Goal: Share content: Share content

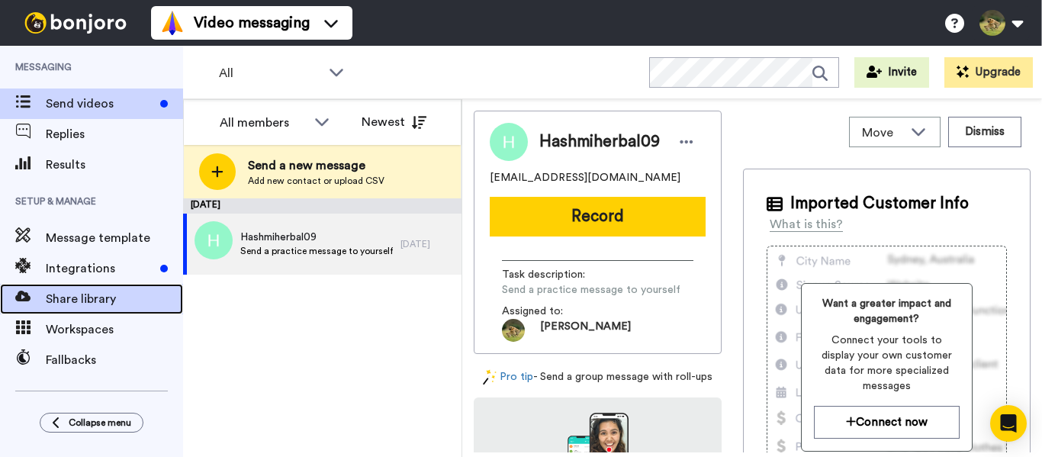
click at [92, 300] on span "Share library" at bounding box center [114, 299] width 137 height 18
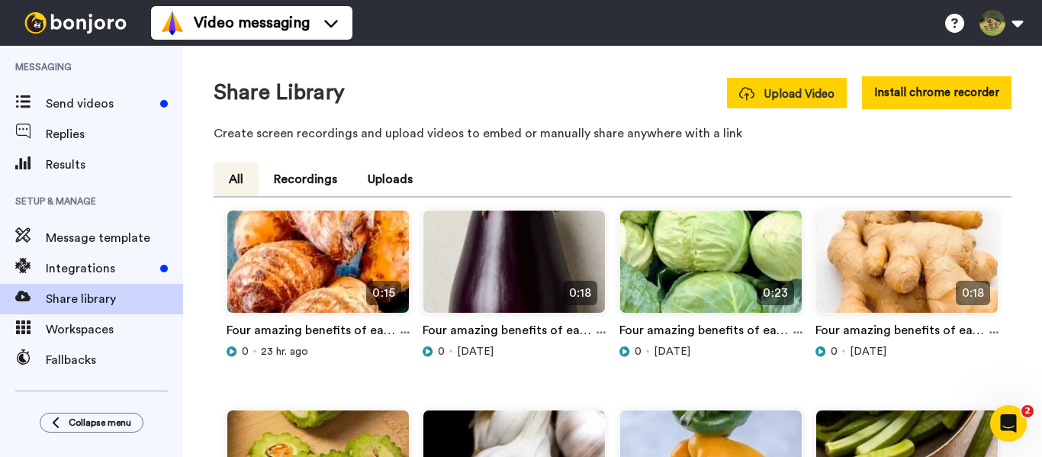
click at [779, 92] on span "Upload Video" at bounding box center [786, 94] width 95 height 16
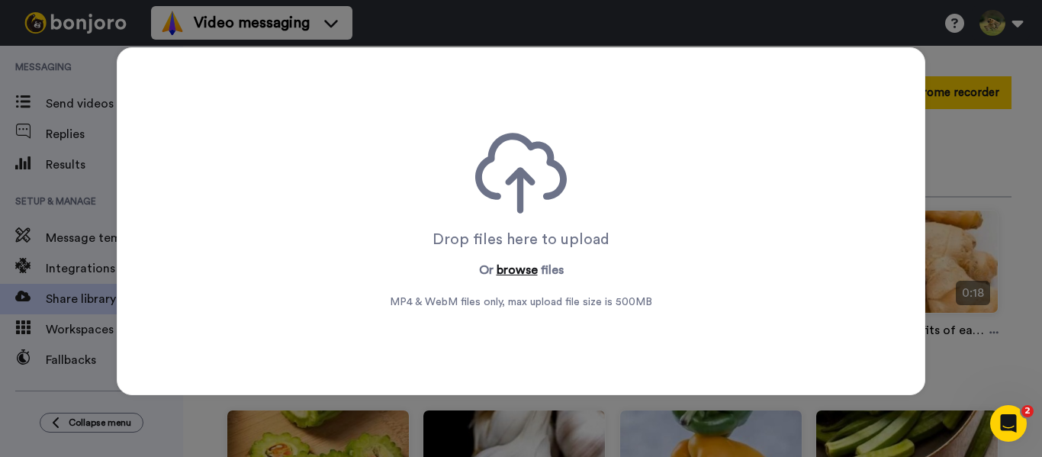
click at [524, 268] on button "browse" at bounding box center [516, 270] width 41 height 18
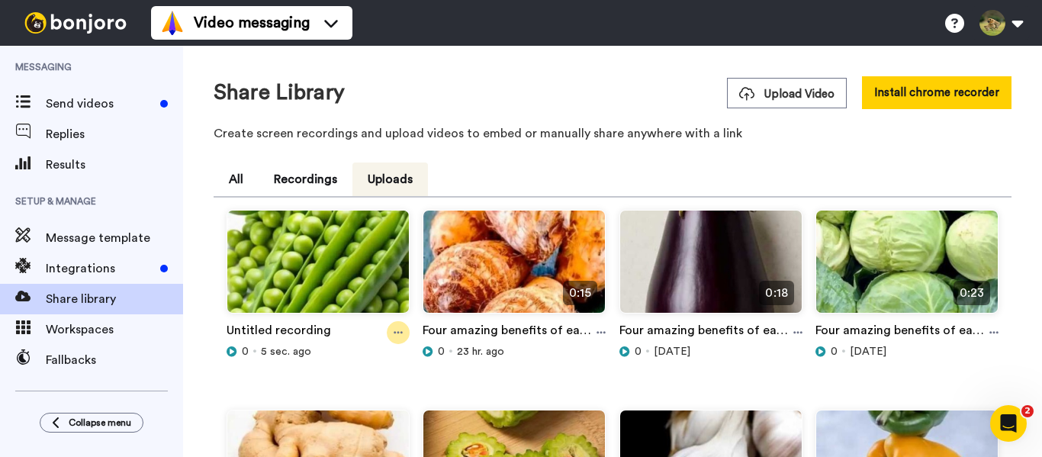
click at [398, 336] on icon at bounding box center [397, 332] width 9 height 11
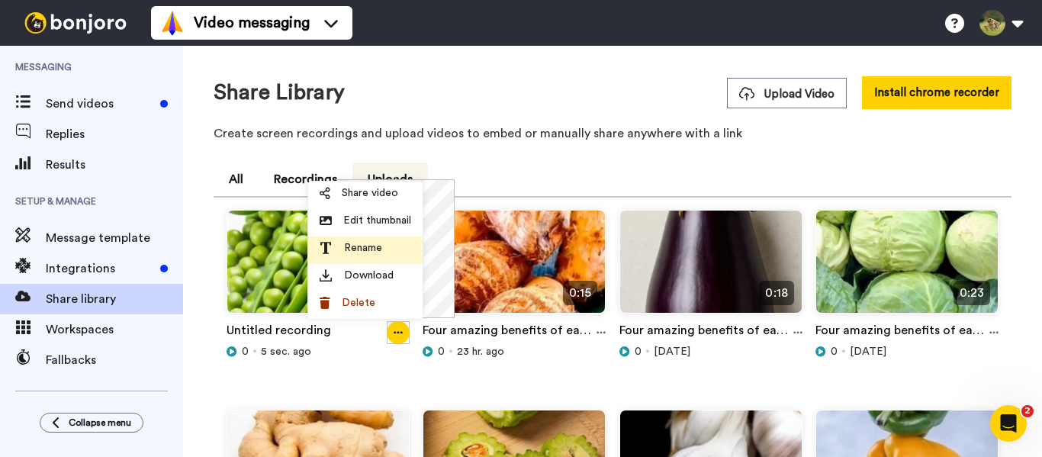
click at [374, 249] on span "Rename" at bounding box center [363, 247] width 38 height 15
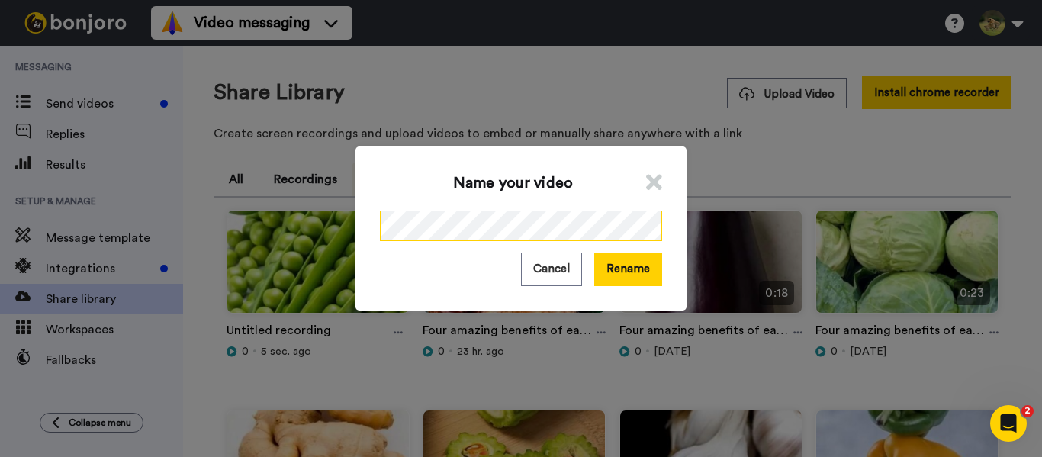
scroll to position [0, 159]
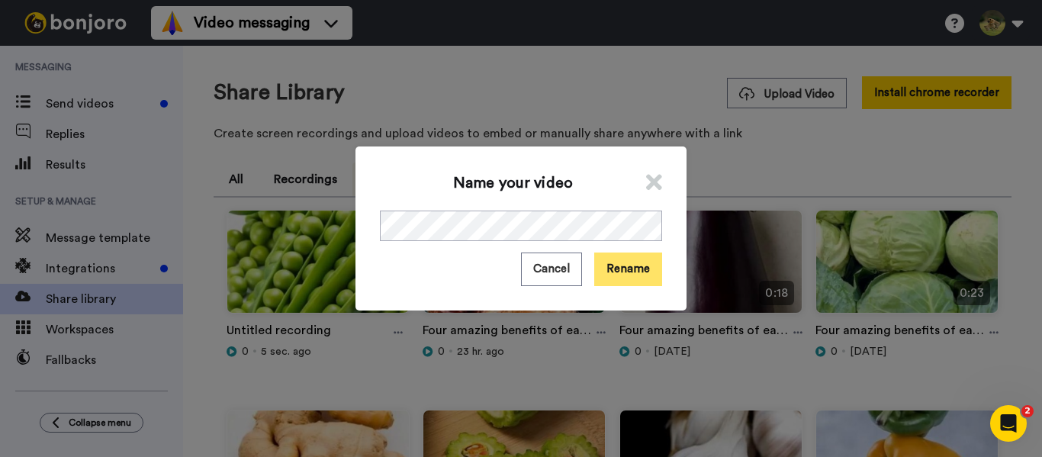
click at [618, 270] on button "Rename" at bounding box center [628, 268] width 68 height 33
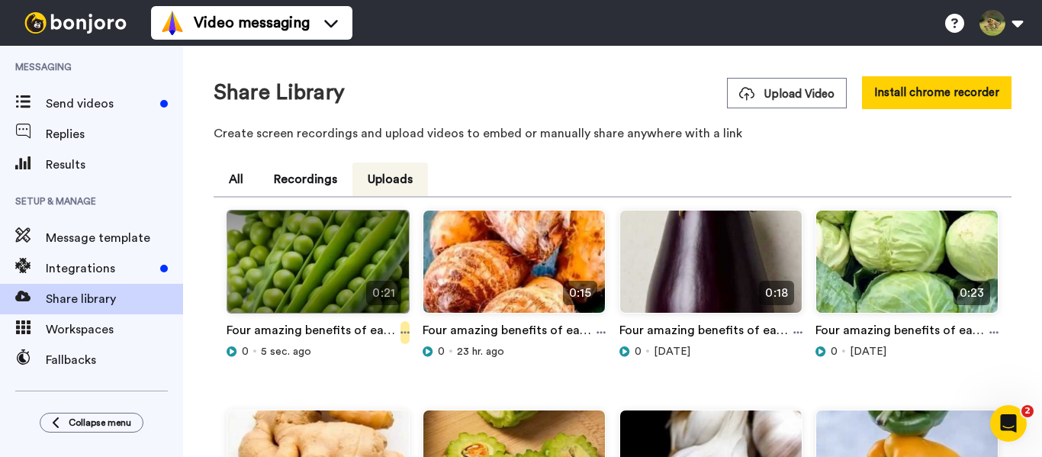
click at [400, 332] on icon at bounding box center [404, 332] width 9 height 11
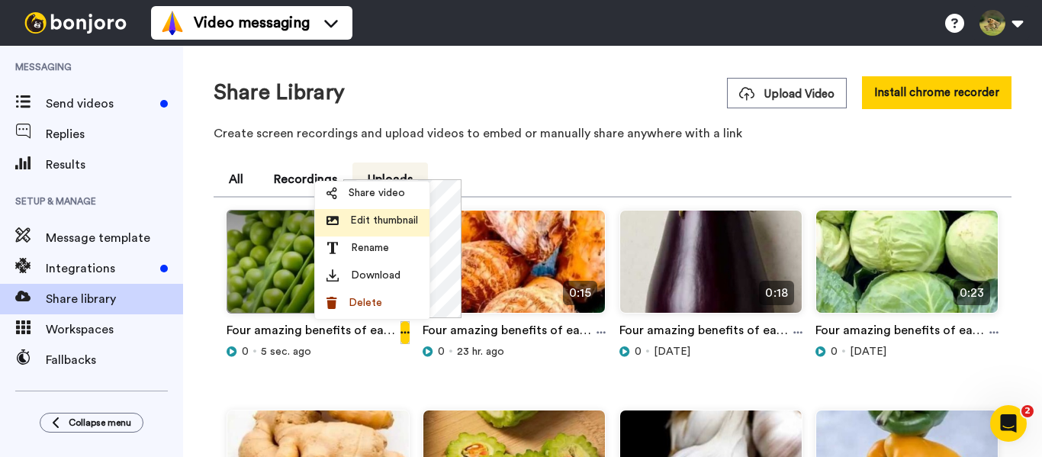
drag, startPoint x: 389, startPoint y: 195, endPoint x: 399, endPoint y: 195, distance: 9.9
click at [389, 194] on span "Share video" at bounding box center [376, 192] width 56 height 15
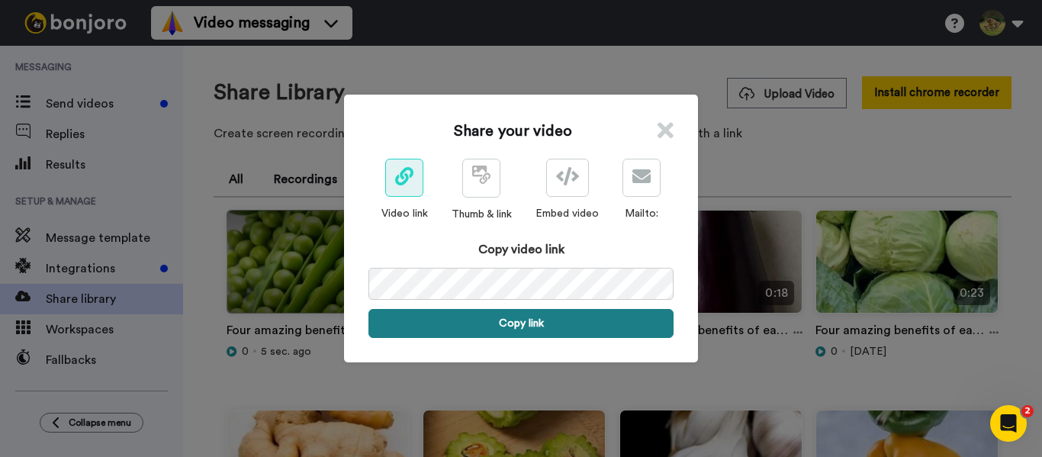
click at [531, 322] on button "Copy link" at bounding box center [520, 323] width 305 height 29
